Goal: Information Seeking & Learning: Learn about a topic

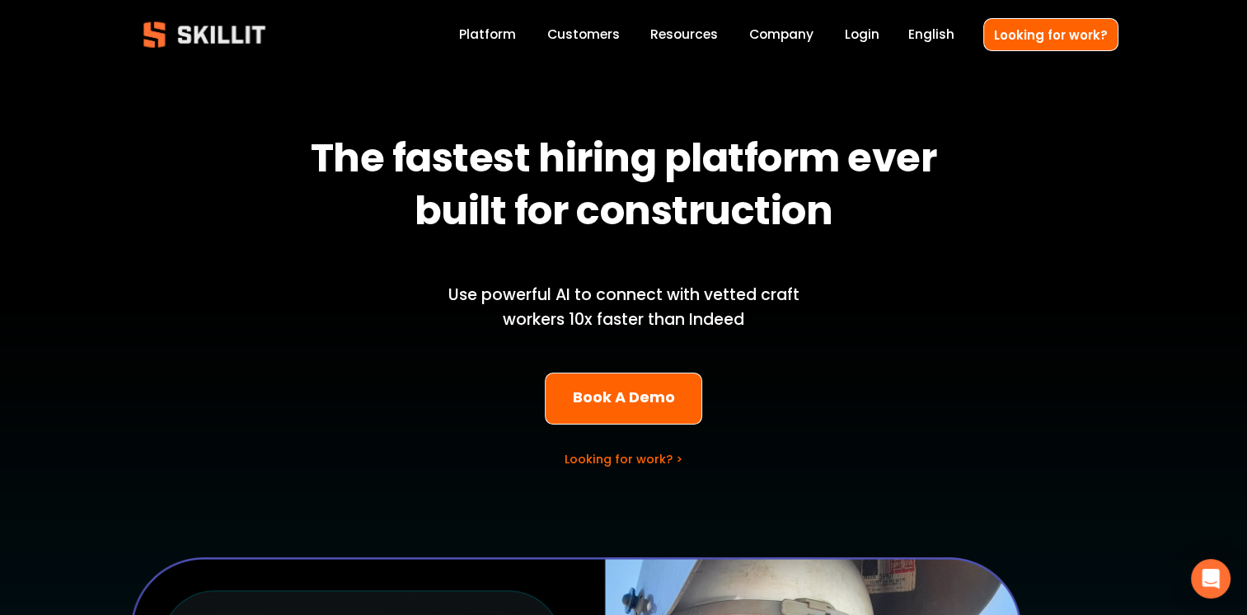
click at [0, 0] on link "Labor Insights" at bounding box center [0, 0] width 0 height 0
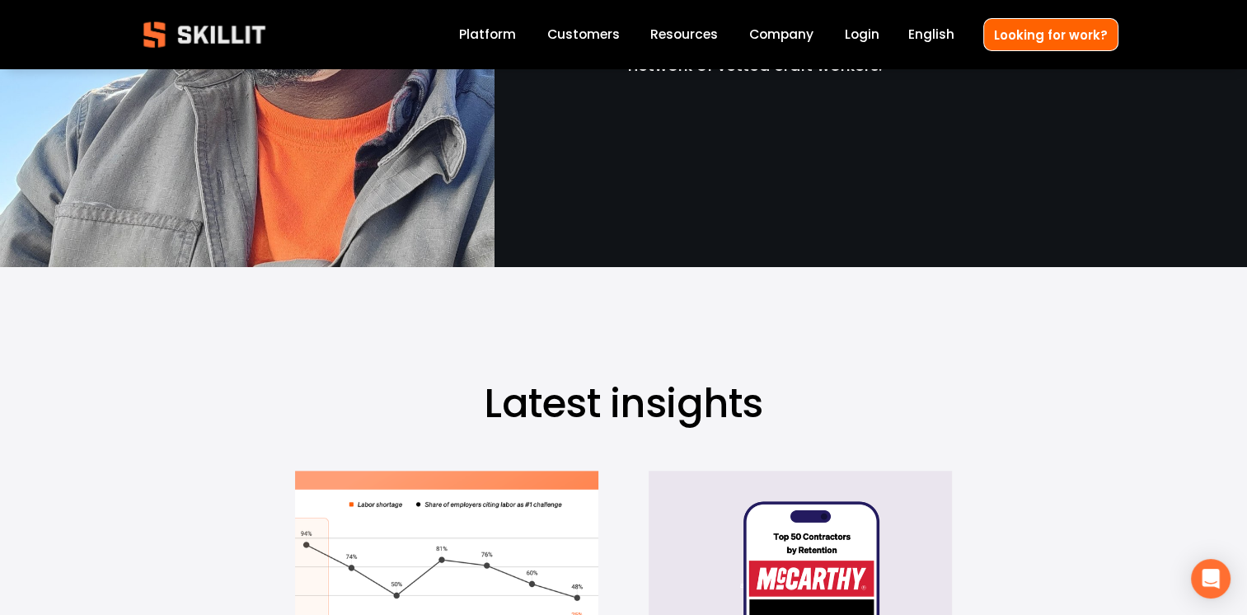
scroll to position [247, 0]
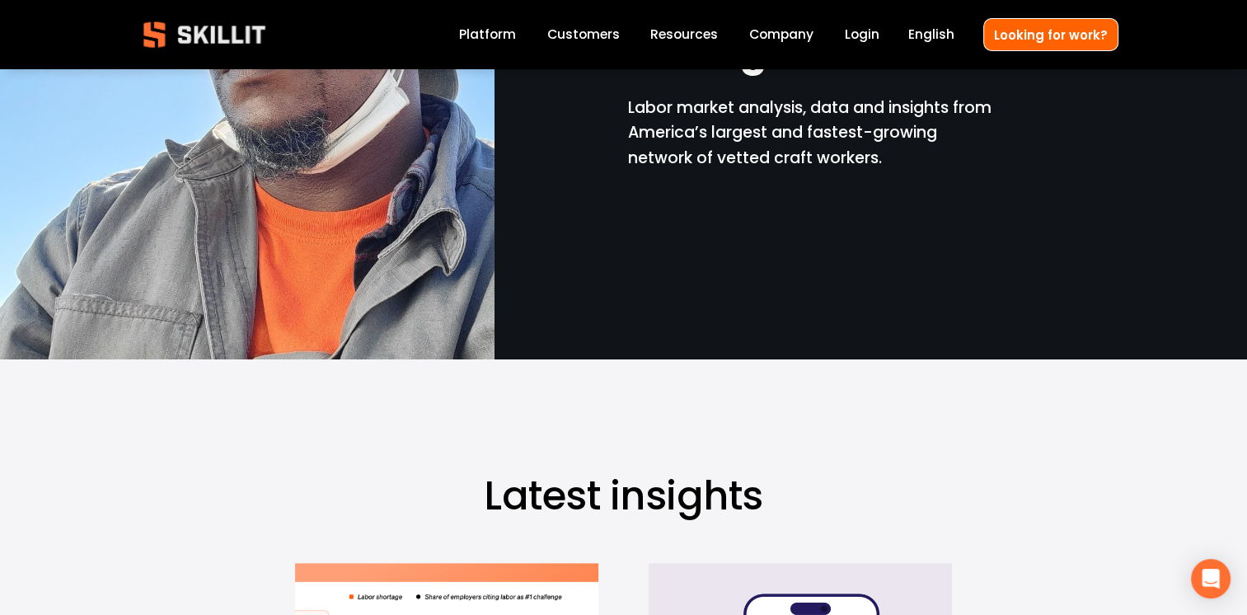
click at [0, 0] on span "Blog" at bounding box center [0, 0] width 0 height 0
